Goal: Navigation & Orientation: Find specific page/section

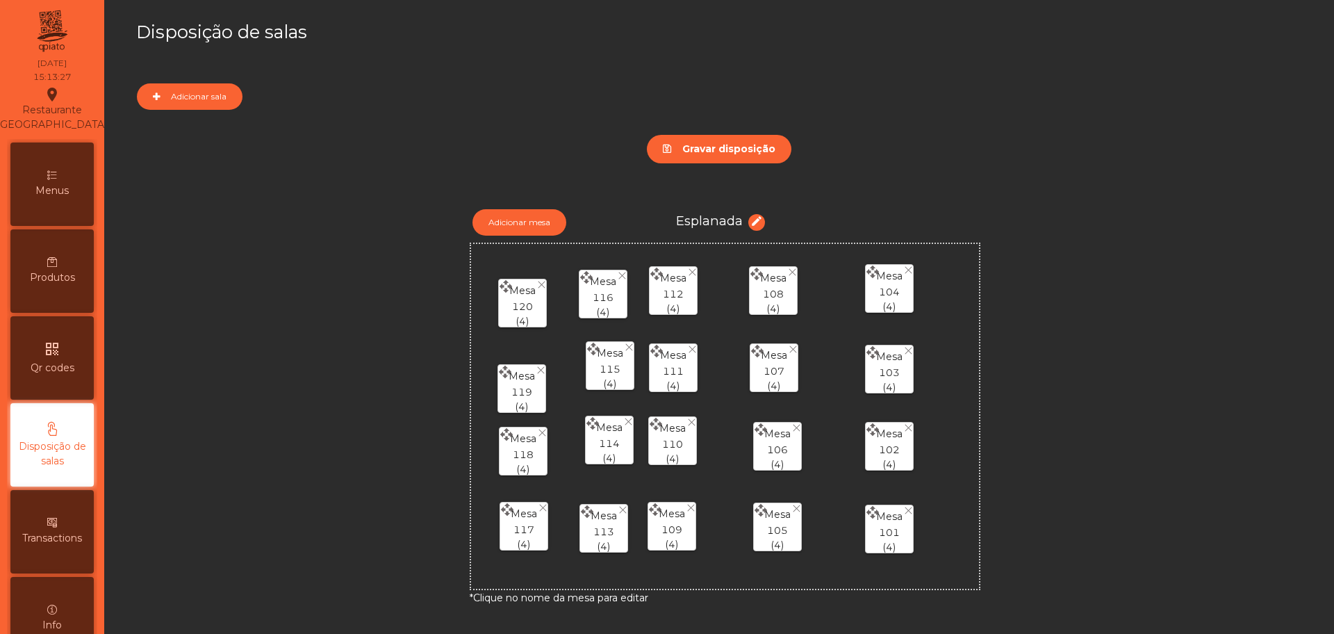
click at [65, 531] on div "Transactions" at bounding box center [51, 531] width 83 height 83
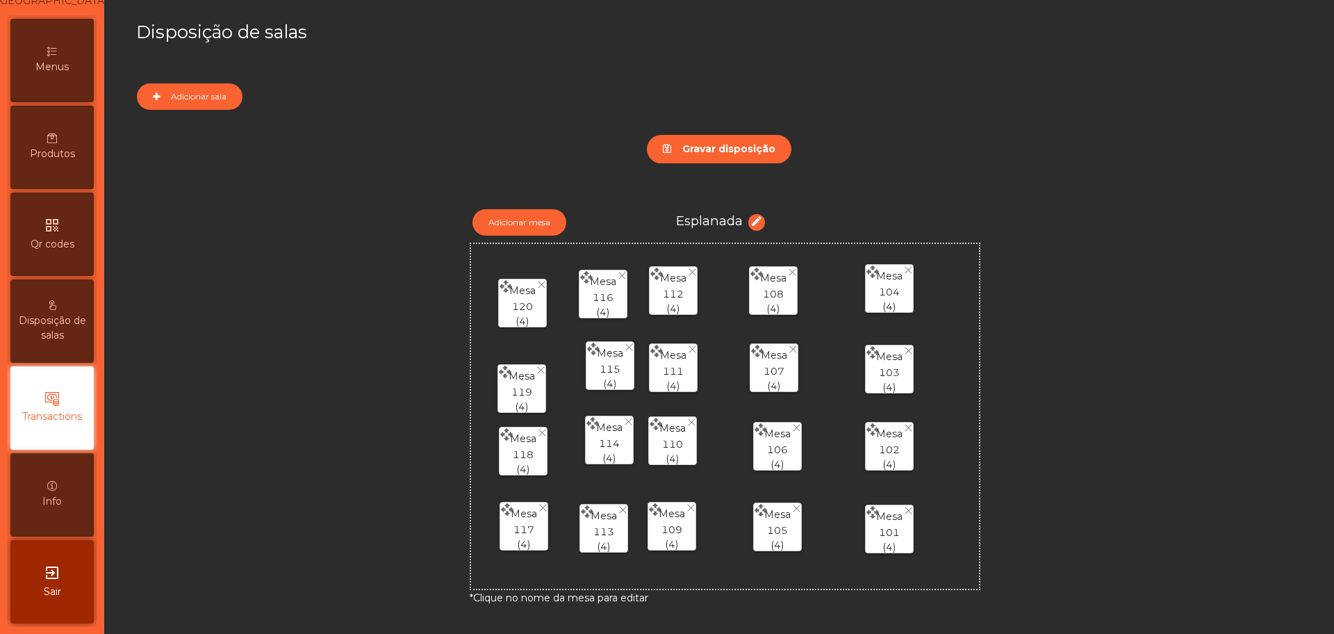
scroll to position [138, 0]
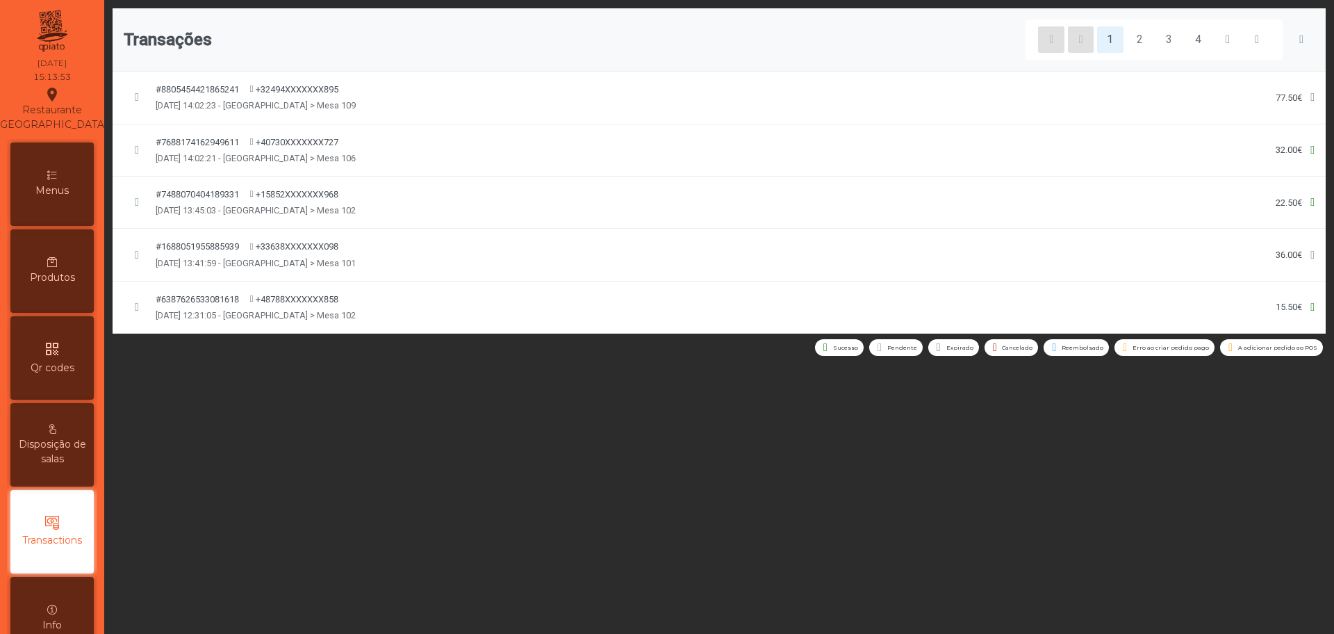
click at [66, 614] on div "Info" at bounding box center [51, 618] width 83 height 83
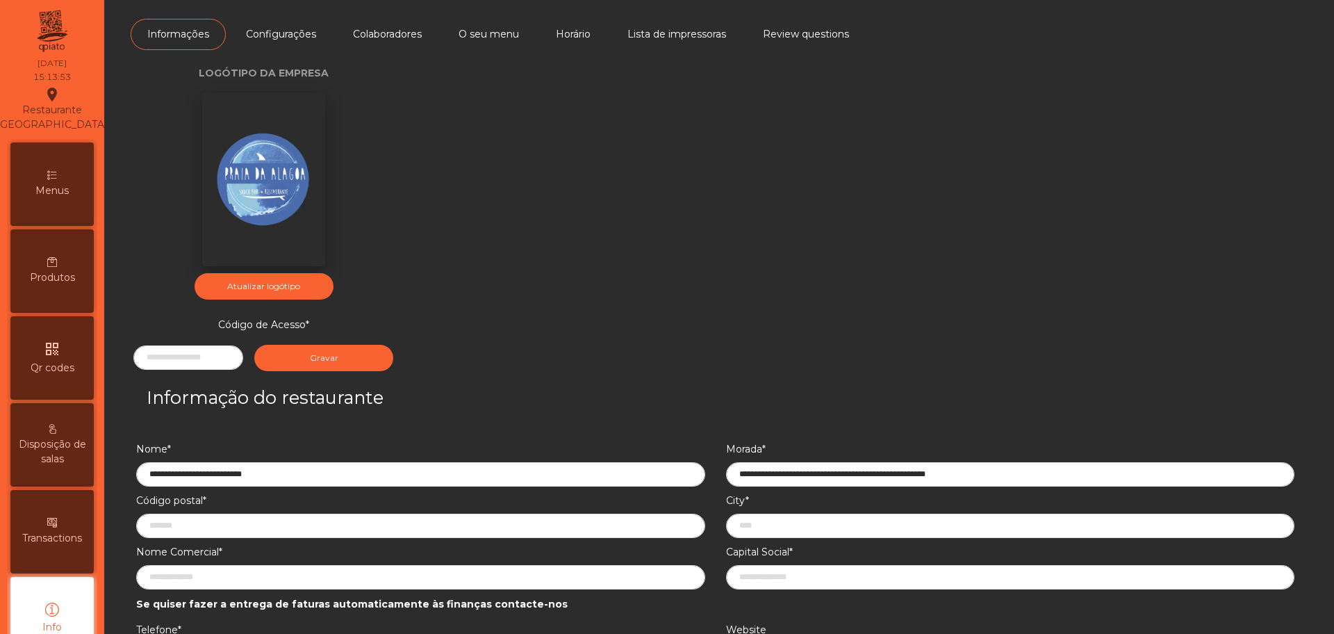
scroll to position [138, 0]
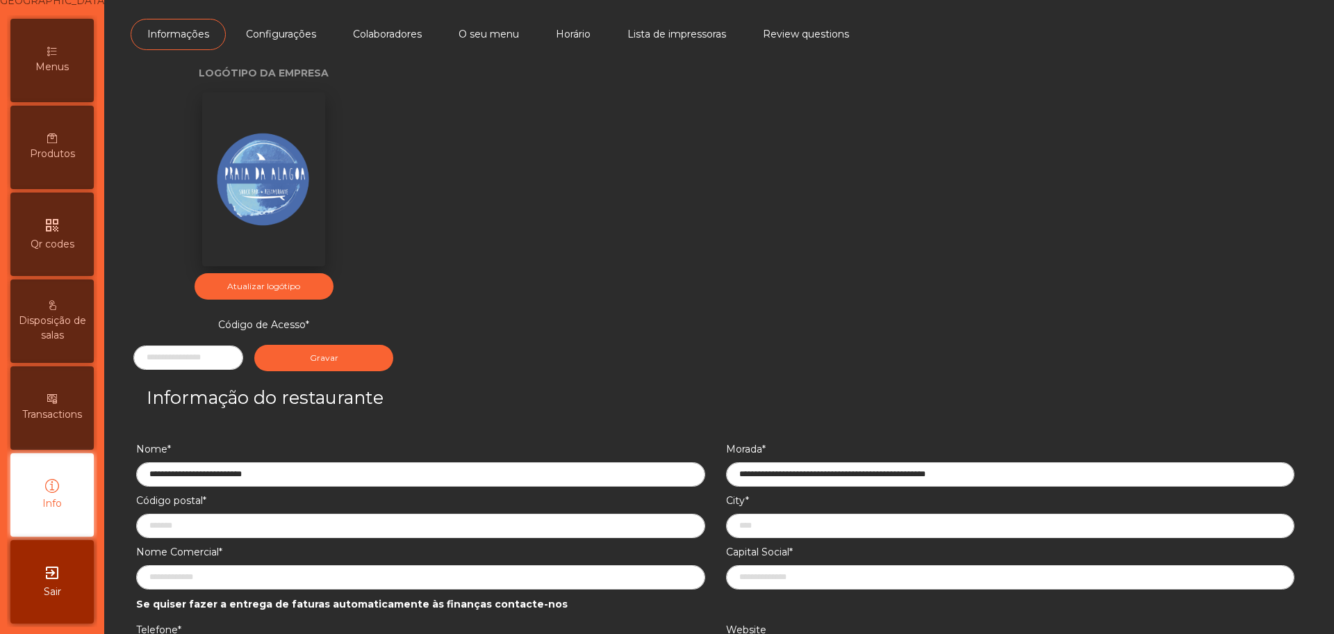
click at [59, 385] on div "Transactions" at bounding box center [51, 407] width 83 height 83
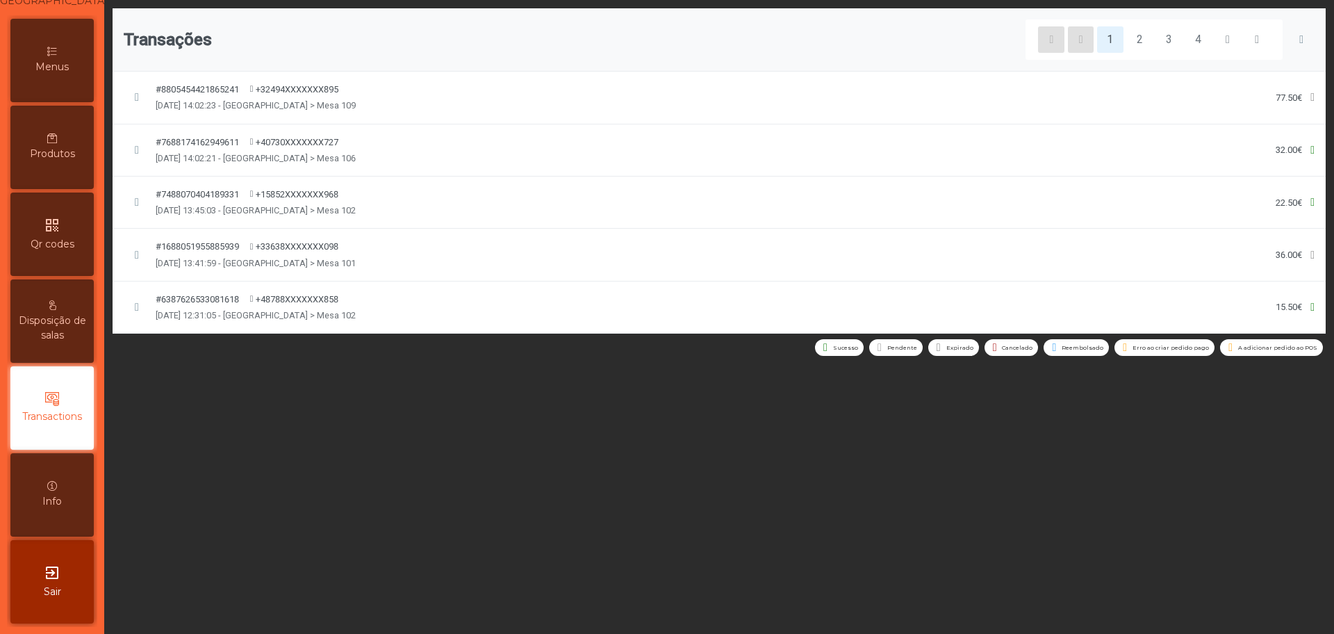
click at [47, 316] on span "Disposição de salas" at bounding box center [52, 327] width 76 height 29
